Goal: Task Accomplishment & Management: Use online tool/utility

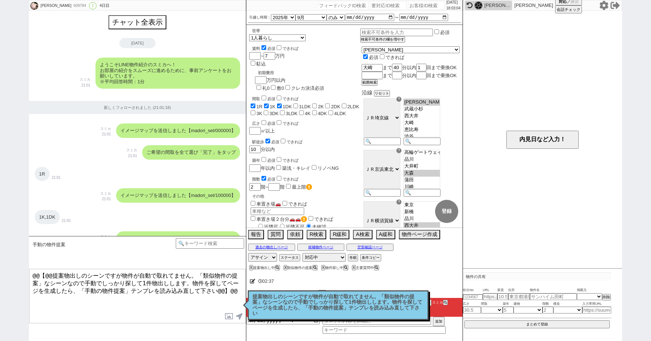
select select "2025"
select select "9"
select select "36"
select select "0"
select select "25"
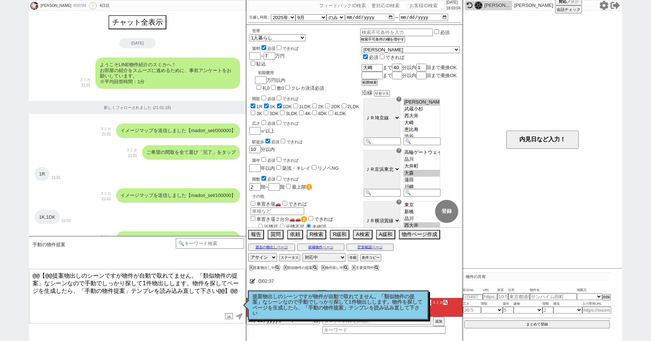
select select "23"
select select "750"
select select "18"
select select "580"
select select
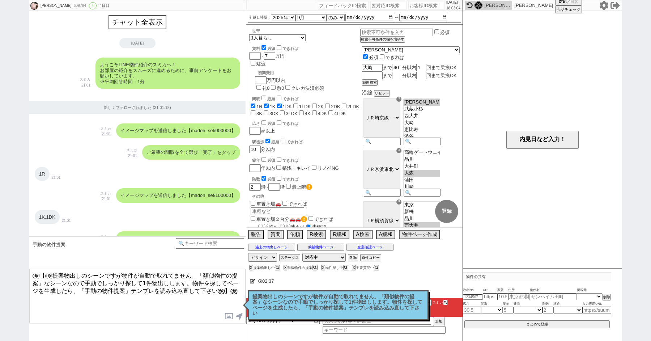
scroll to position [197, 0]
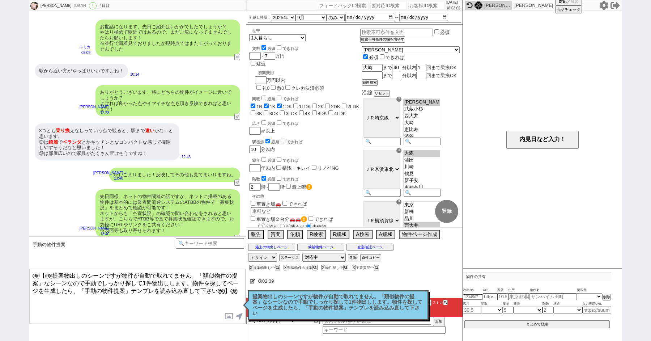
click at [421, 7] on input "number" at bounding box center [427, 5] width 36 height 9
type input "41953"
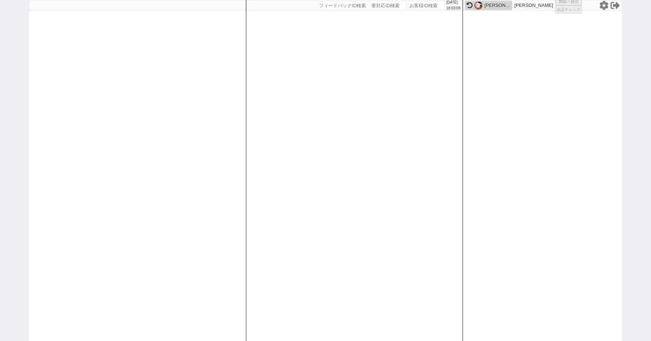
select select "4"
select select
select select "8"
select select "3"
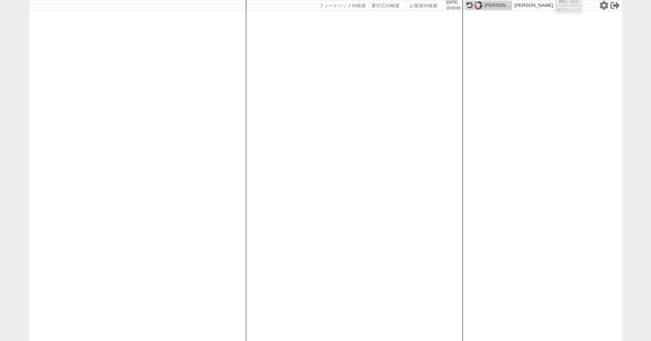
select select "8"
select select "10"
select select "8"
select select "10"
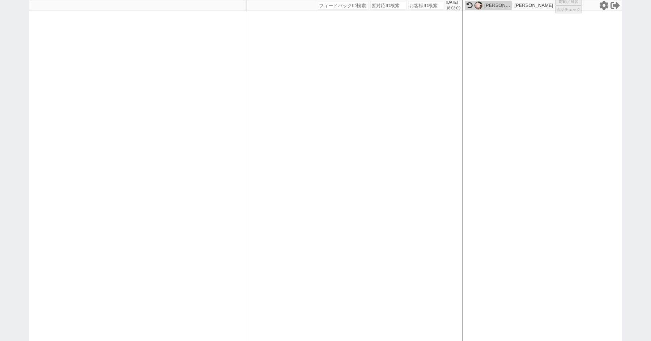
select select "8"
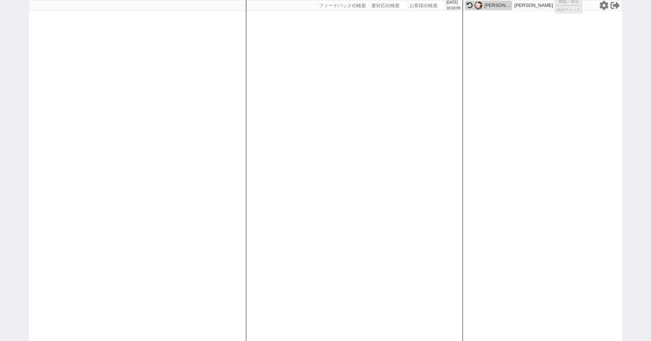
select select "8"
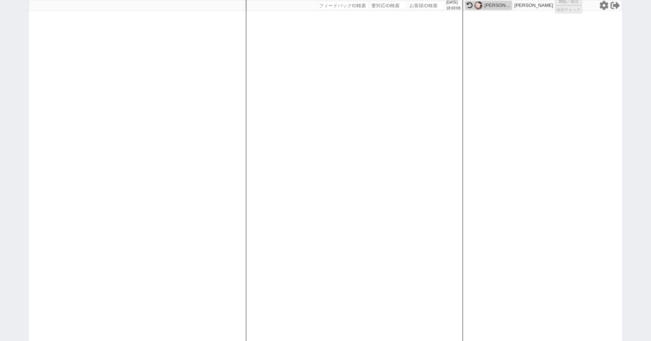
select select "8"
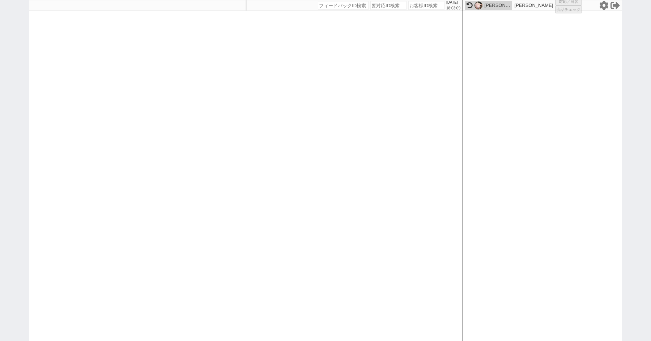
select select "8"
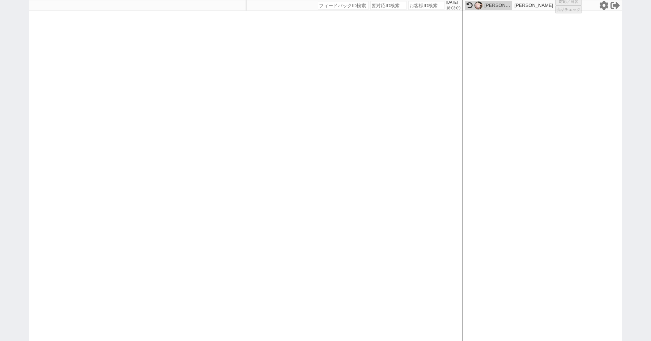
select select "8"
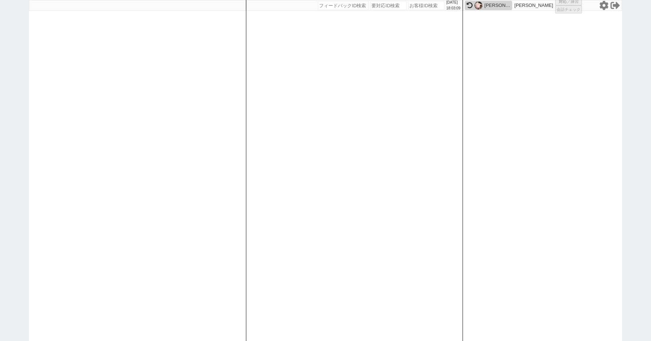
select select "8"
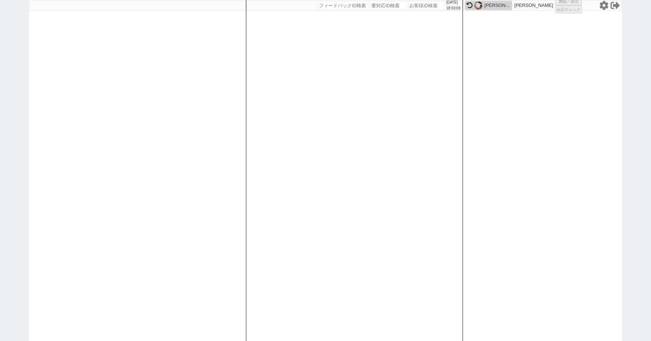
select select "8"
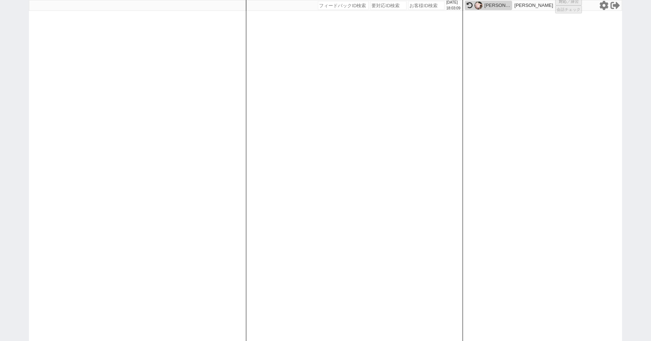
select select "8"
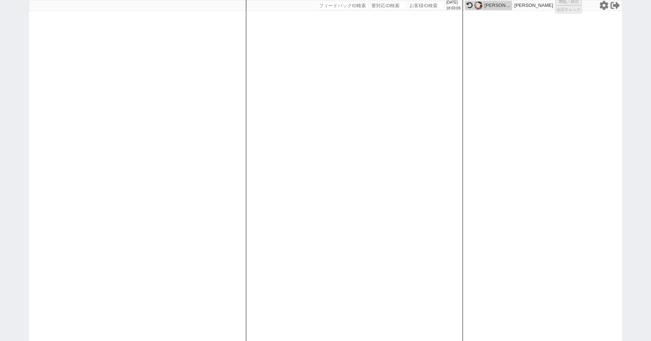
select select "8"
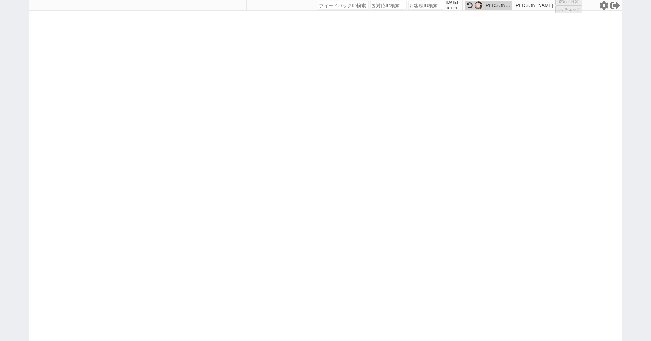
select select "8"
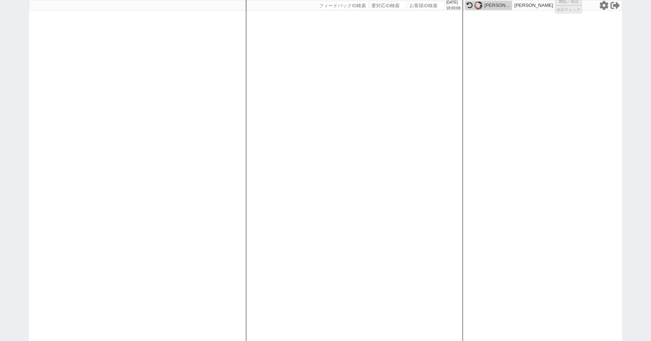
select select "8"
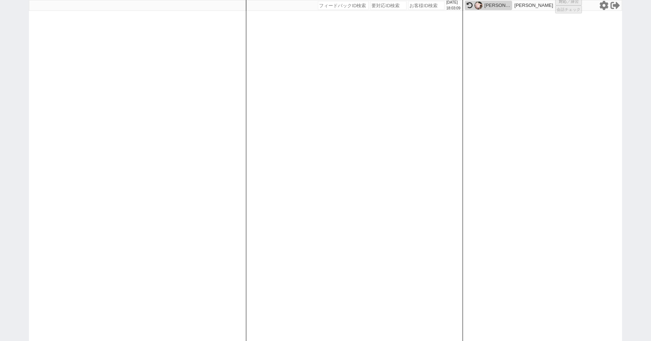
select select "8"
select select "10"
select select
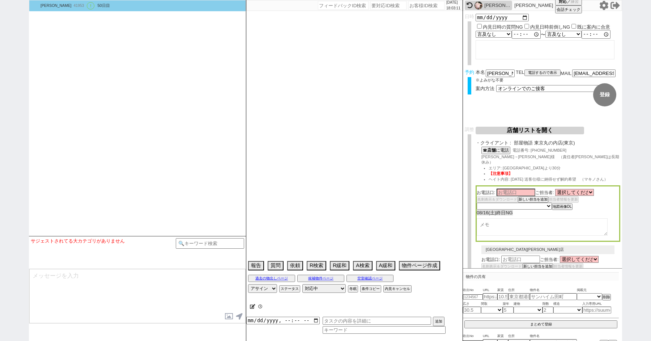
select select "13"
select select "0"
select select "33"
select select "29"
select select "69"
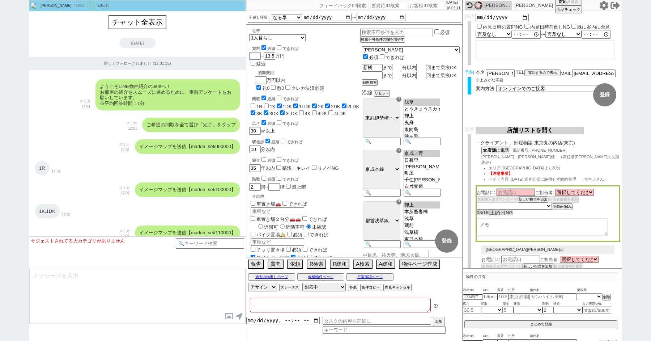
type textarea "ここにたどり着いた人は青木までお知らせください。 お客様の特定用に伝えているカスタマーIDとなってます。"
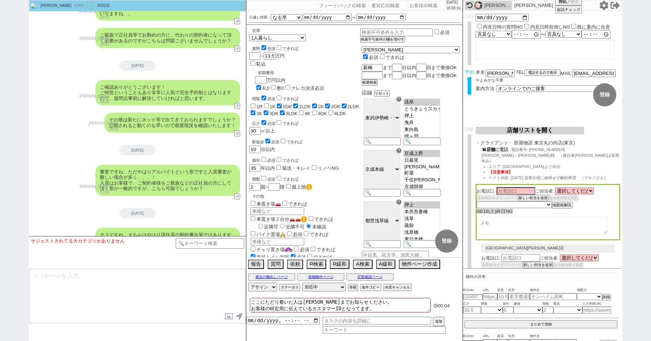
click at [499, 152] on button "☎ 店舗 に電話" at bounding box center [496, 150] width 28 height 6
